Goal: Find specific page/section: Find specific page/section

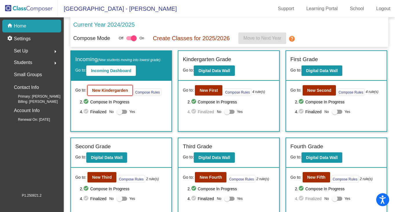
click at [118, 90] on b "New Kindergarden" at bounding box center [110, 90] width 36 height 5
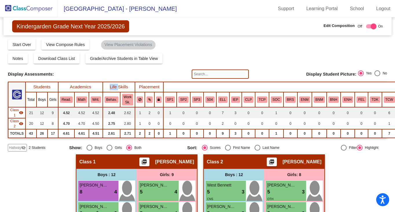
drag, startPoint x: 118, startPoint y: 89, endPoint x: 78, endPoint y: 73, distance: 43.3
click at [81, 74] on div "Display Scores for Years: [DATE] - [DATE] [DATE] - [DATE] Grade/Archive Student…" at bounding box center [197, 95] width 379 height 113
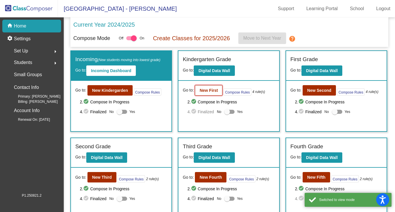
click at [213, 91] on b "New First" at bounding box center [209, 90] width 18 height 5
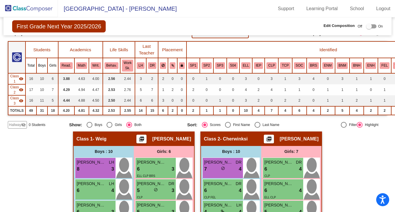
scroll to position [44, 0]
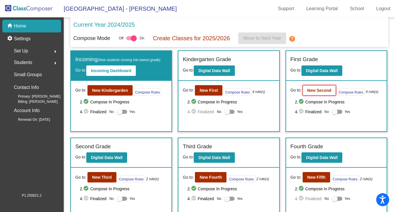
click at [310, 92] on b "New Second" at bounding box center [319, 90] width 24 height 5
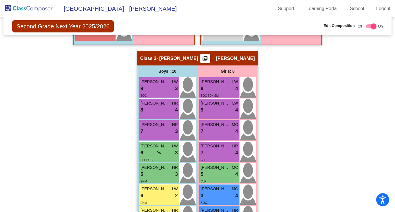
scroll to position [364, 1]
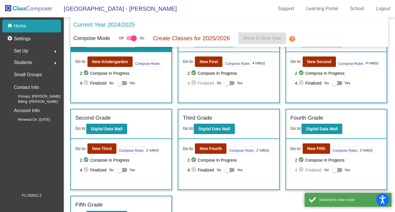
scroll to position [30, 0]
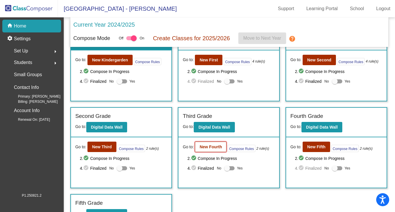
click at [209, 146] on b "New Fourth" at bounding box center [211, 147] width 22 height 5
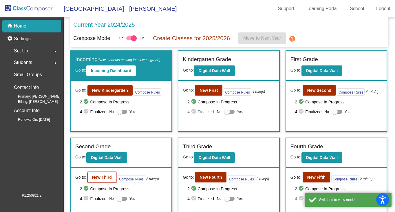
click at [104, 176] on b "New Third" at bounding box center [102, 177] width 20 height 5
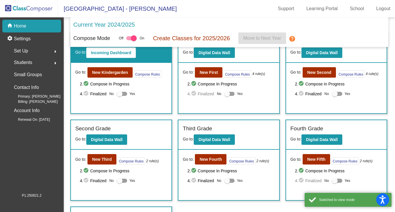
scroll to position [19, 0]
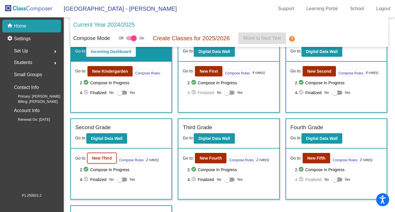
click at [106, 156] on b "New Third" at bounding box center [102, 158] width 20 height 5
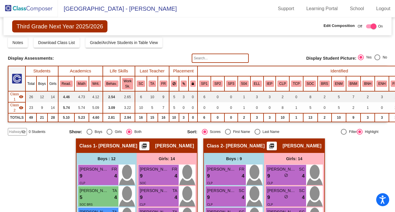
scroll to position [7, 0]
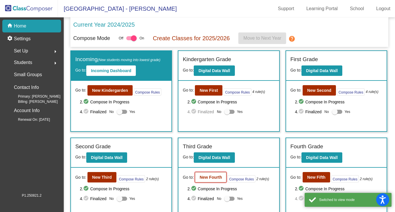
click at [209, 178] on b "New Fourth" at bounding box center [211, 177] width 22 height 5
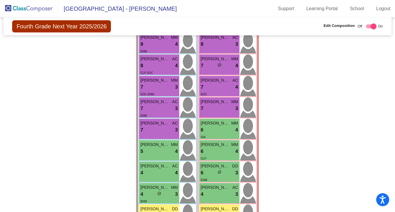
scroll to position [432, 0]
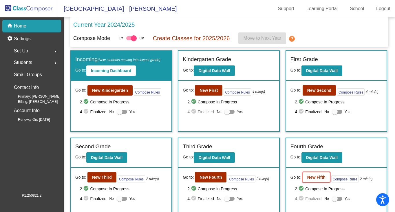
click at [313, 177] on b "New Fifth" at bounding box center [316, 177] width 18 height 5
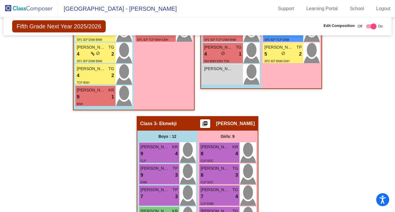
scroll to position [342, 0]
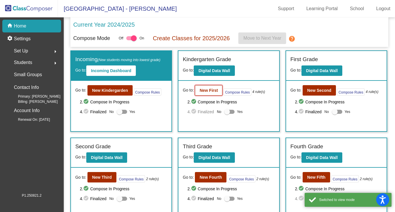
click at [214, 94] on button "New First" at bounding box center [209, 90] width 28 height 10
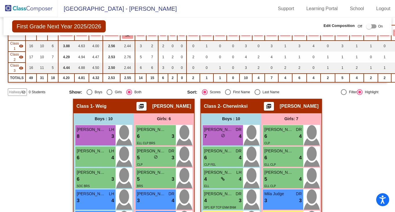
scroll to position [74, 0]
